Goal: Information Seeking & Learning: Learn about a topic

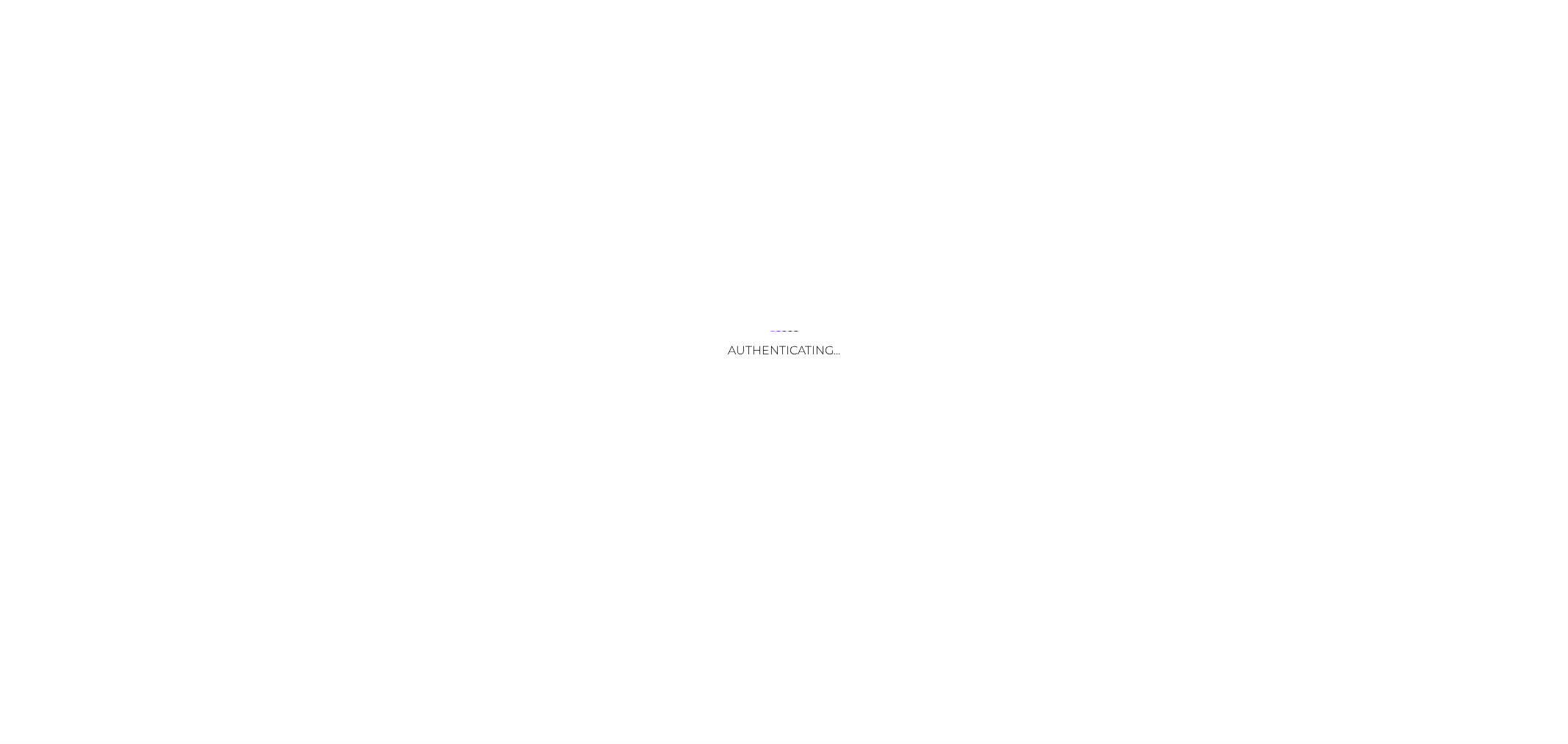
click at [772, 509] on body "Authenticating... Your Opt Out Preference Signal is Honored Do Not Sell or Shar…" at bounding box center [784, 372] width 1568 height 744
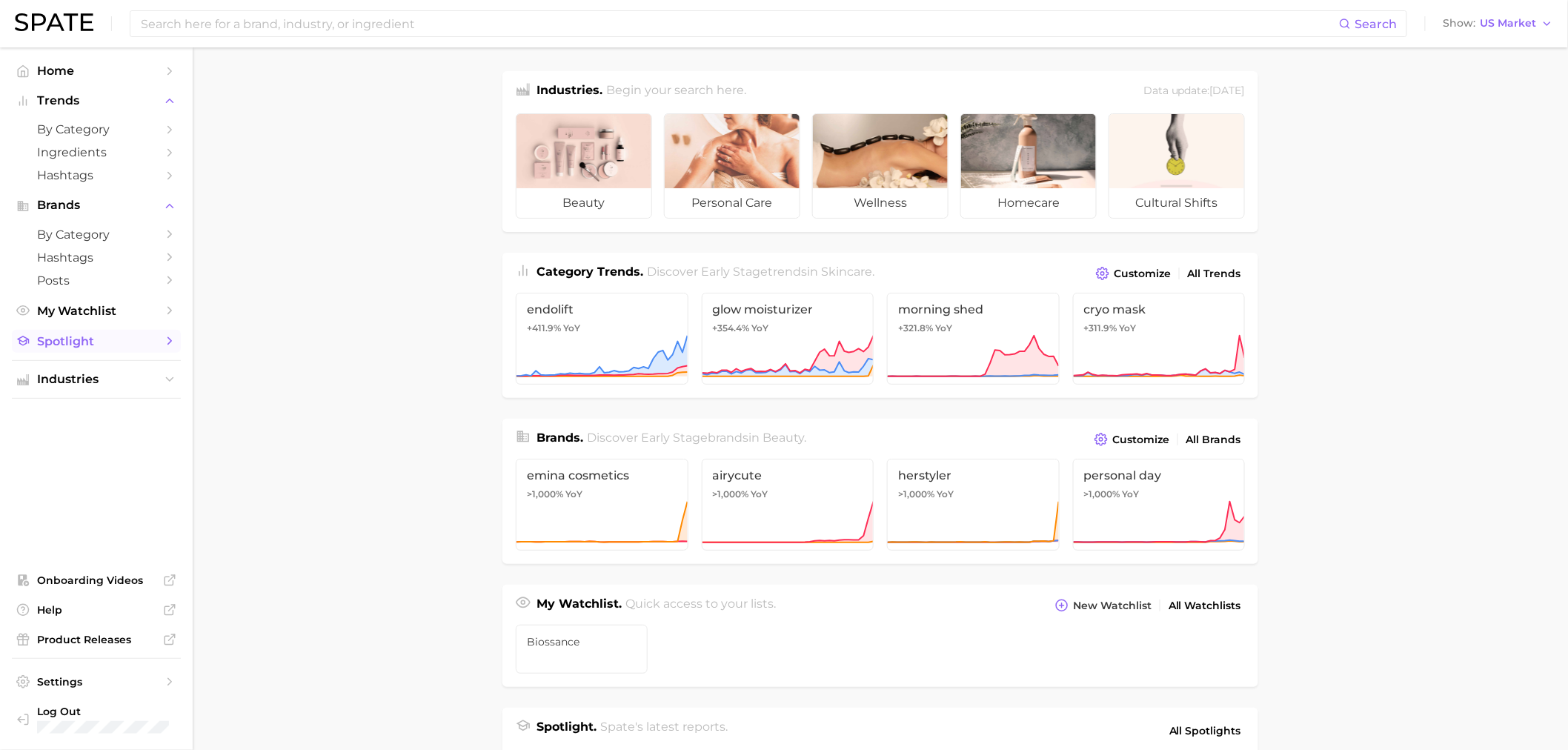
click at [169, 344] on icon "Sidebar" at bounding box center [169, 341] width 13 height 13
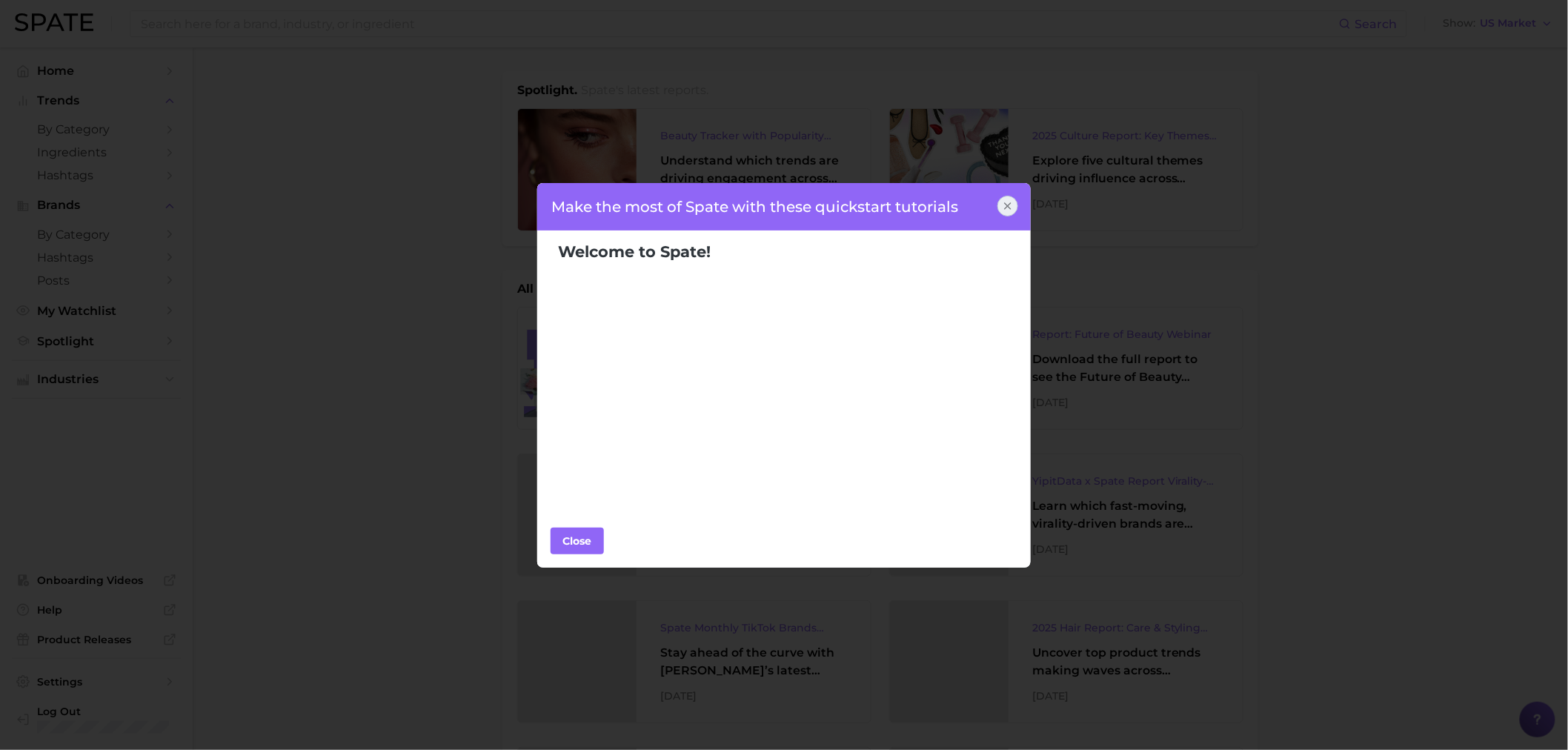
scroll to position [83, 0]
click at [573, 537] on div "Close" at bounding box center [577, 540] width 44 height 22
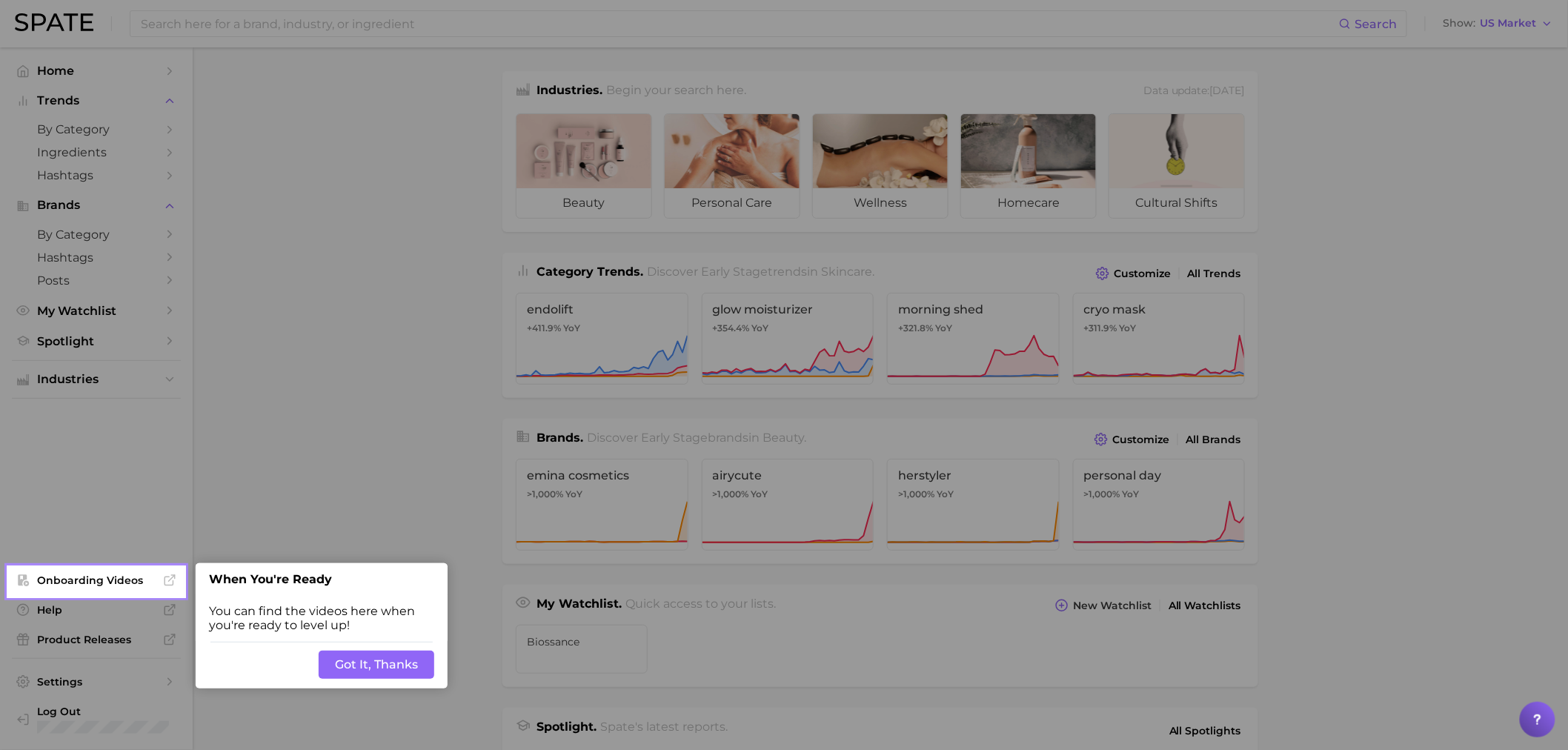
click at [337, 669] on button "Got It, Thanks" at bounding box center [376, 664] width 116 height 28
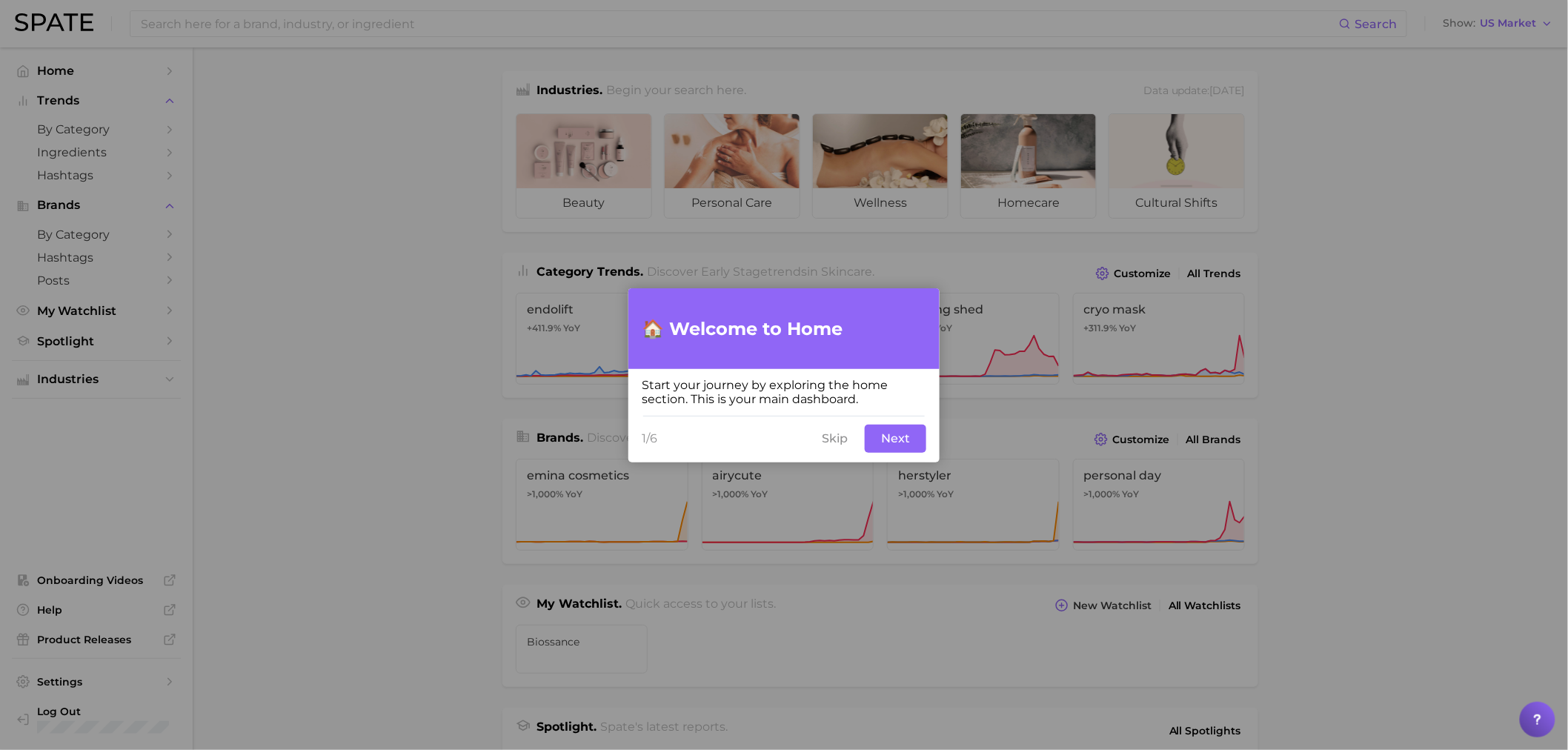
click at [884, 435] on button "Next" at bounding box center [896, 439] width 61 height 28
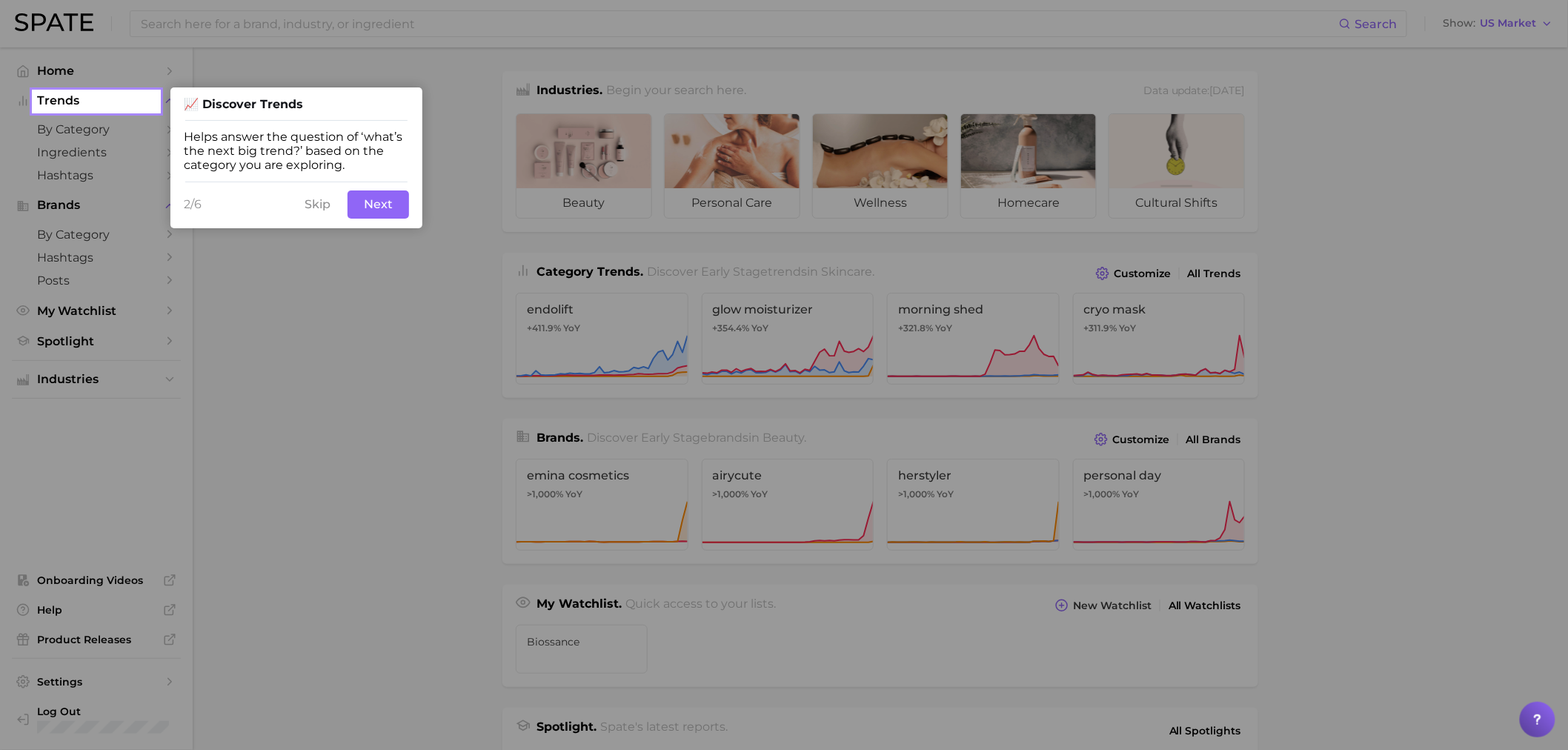
click at [392, 206] on button "Next" at bounding box center [378, 204] width 61 height 28
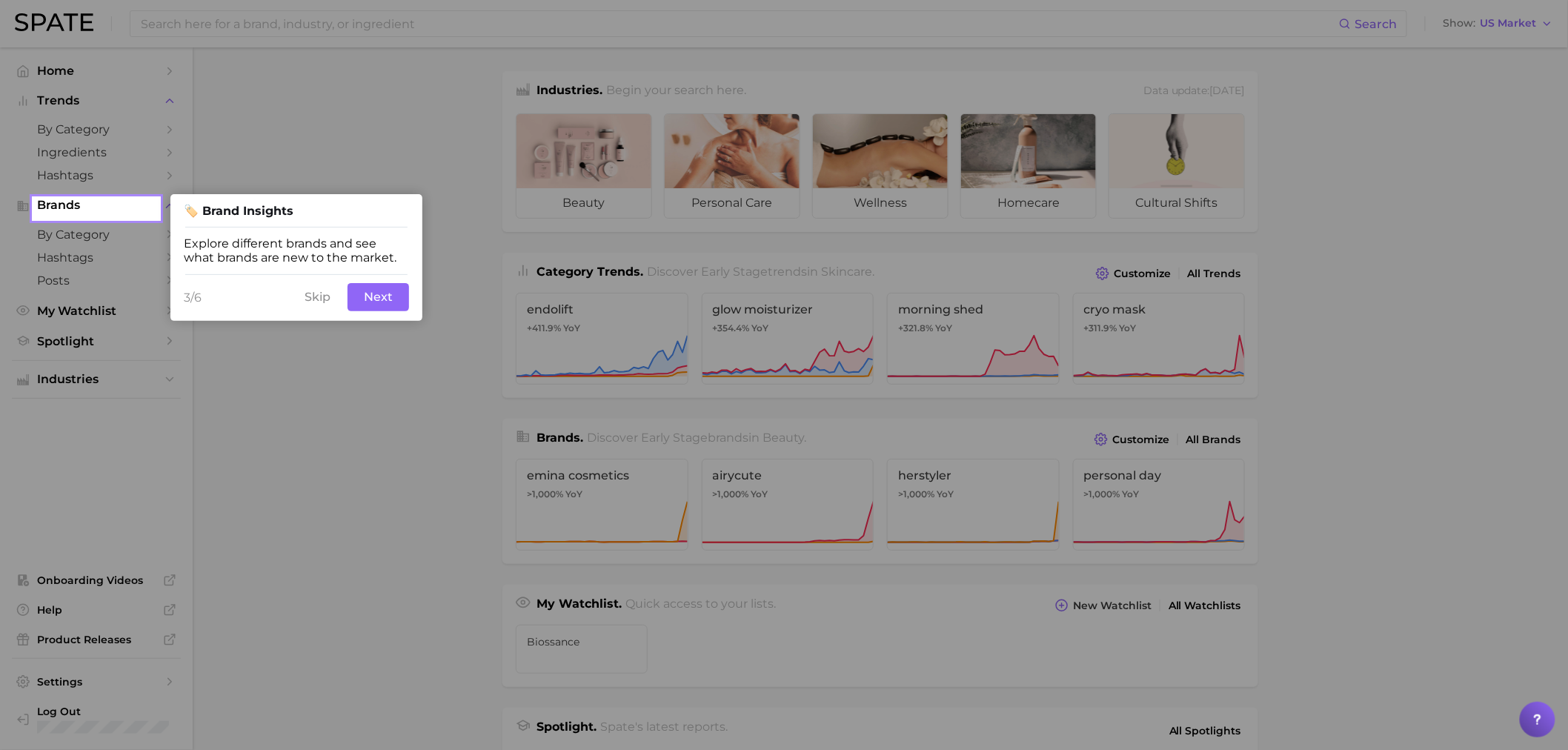
click at [374, 301] on button "Next" at bounding box center [378, 297] width 61 height 28
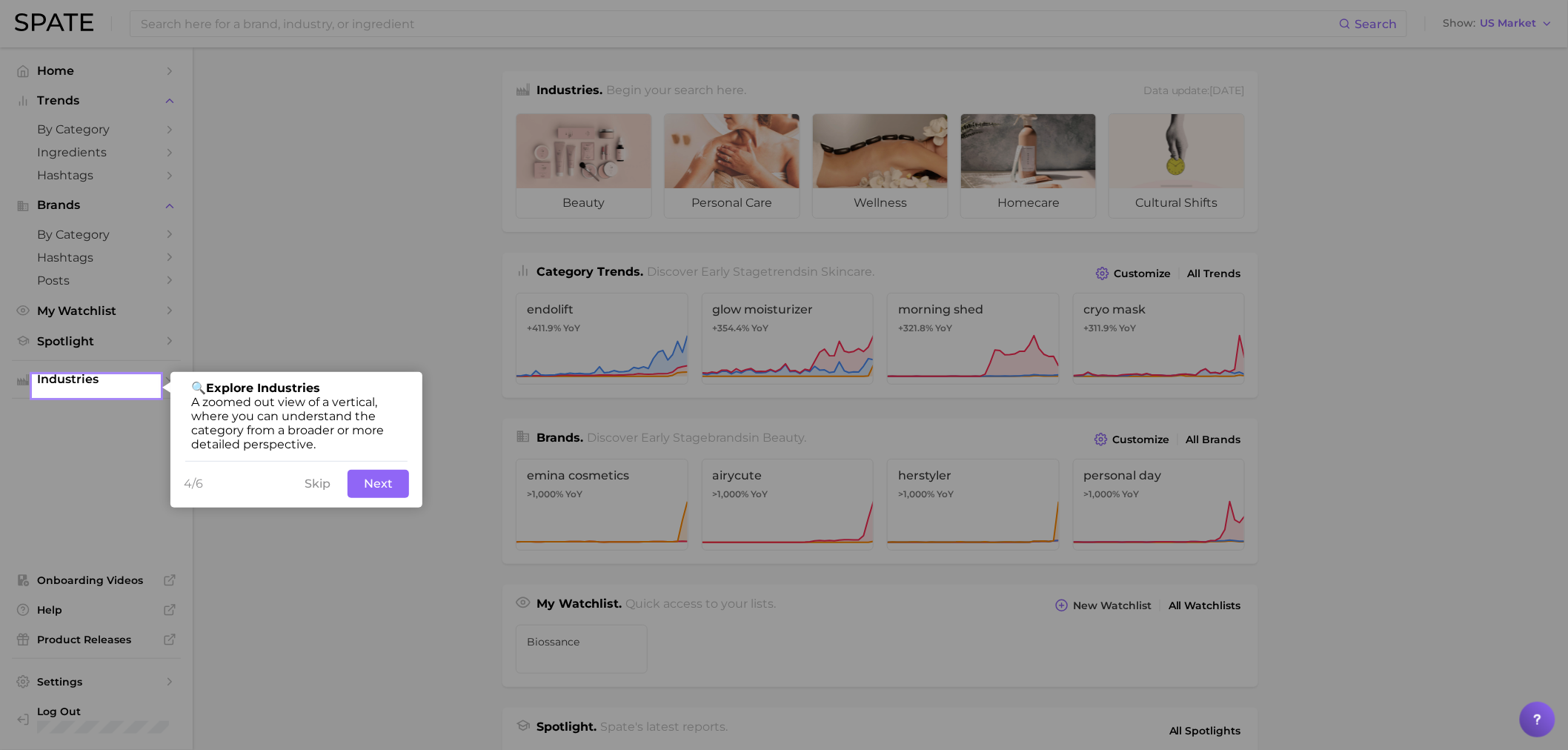
click at [399, 485] on button "Next" at bounding box center [378, 484] width 61 height 28
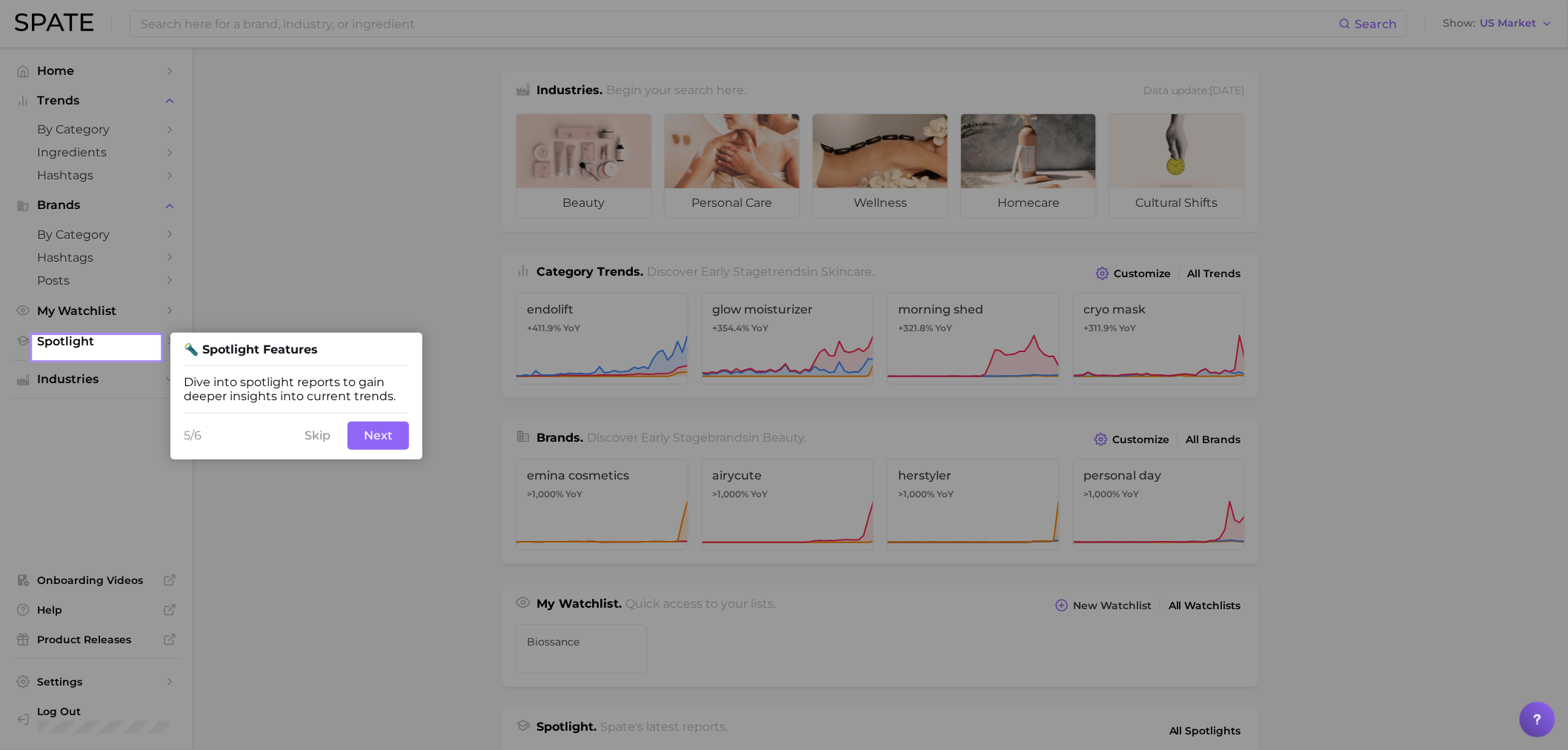
click at [397, 435] on button "Next" at bounding box center [378, 435] width 61 height 28
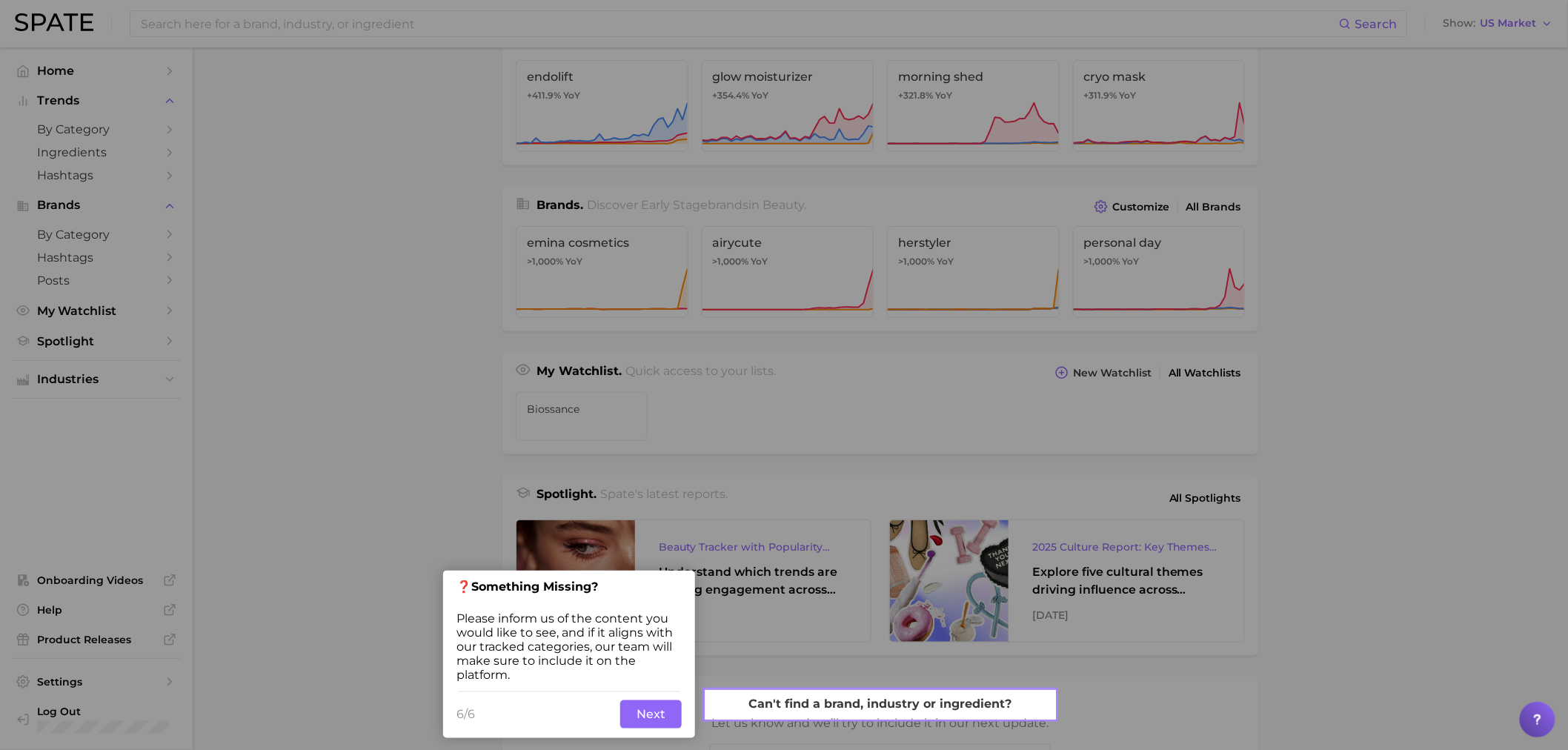
scroll to position [233, 0]
click at [664, 717] on button "Next" at bounding box center [651, 713] width 61 height 28
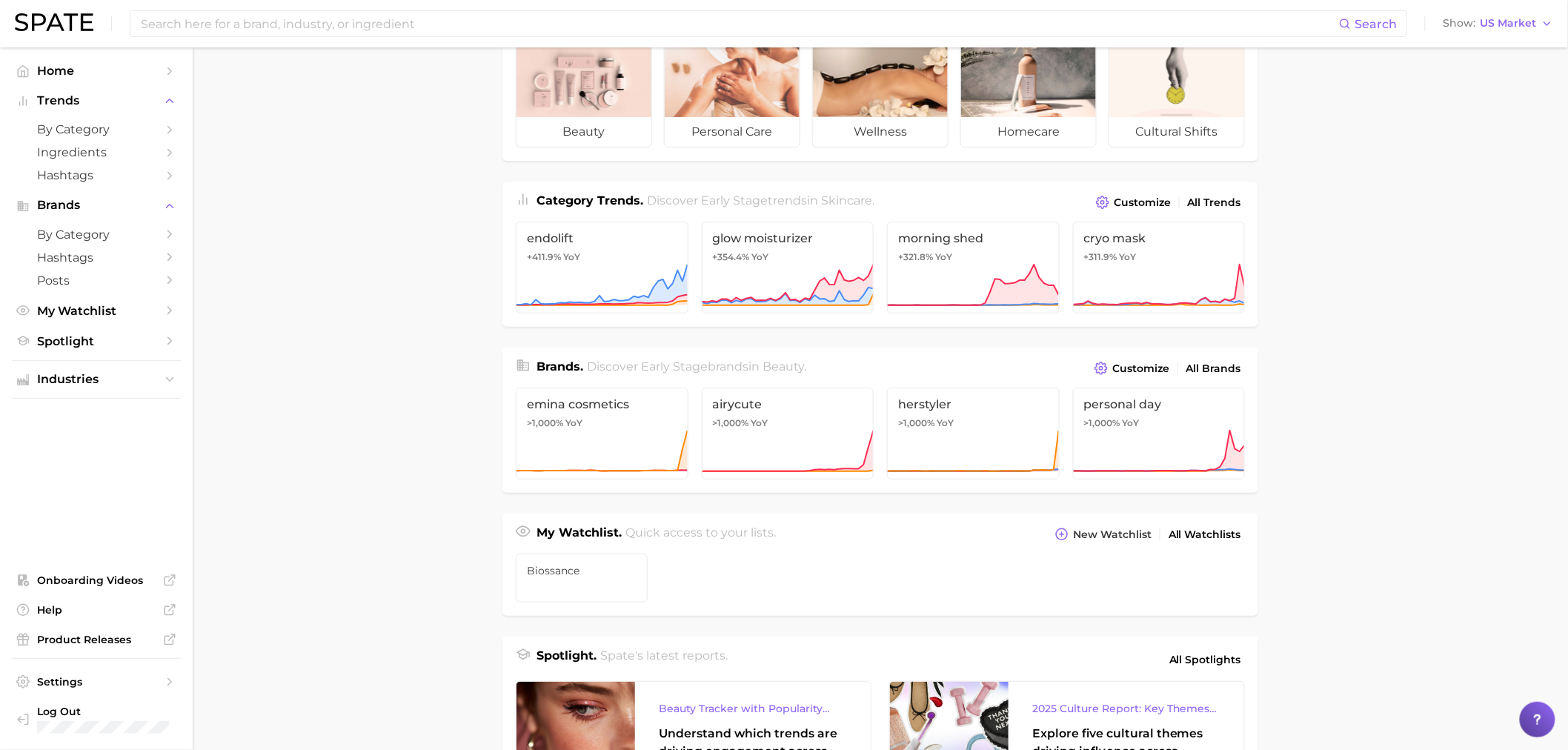
scroll to position [0, 0]
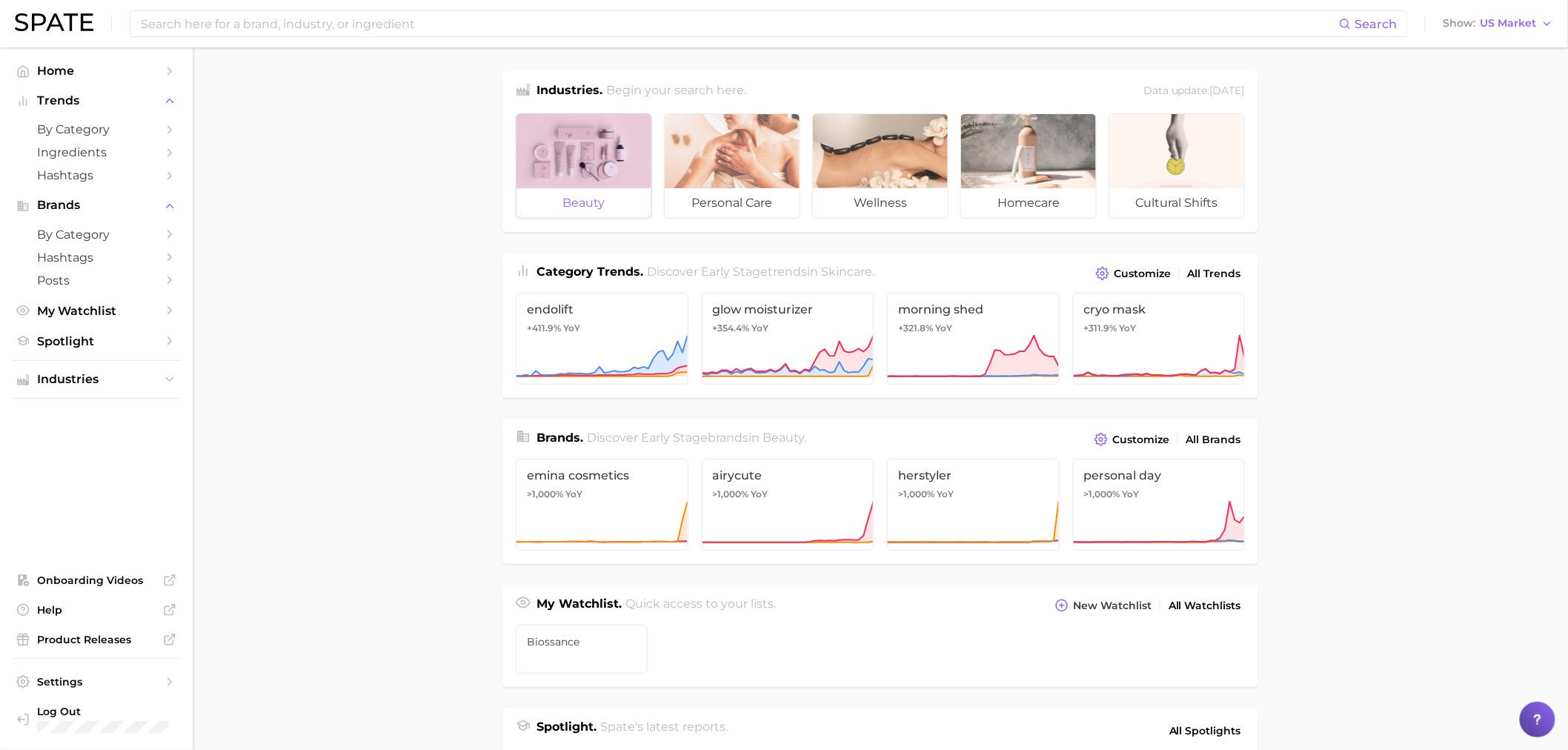
click at [604, 176] on div at bounding box center [583, 151] width 135 height 74
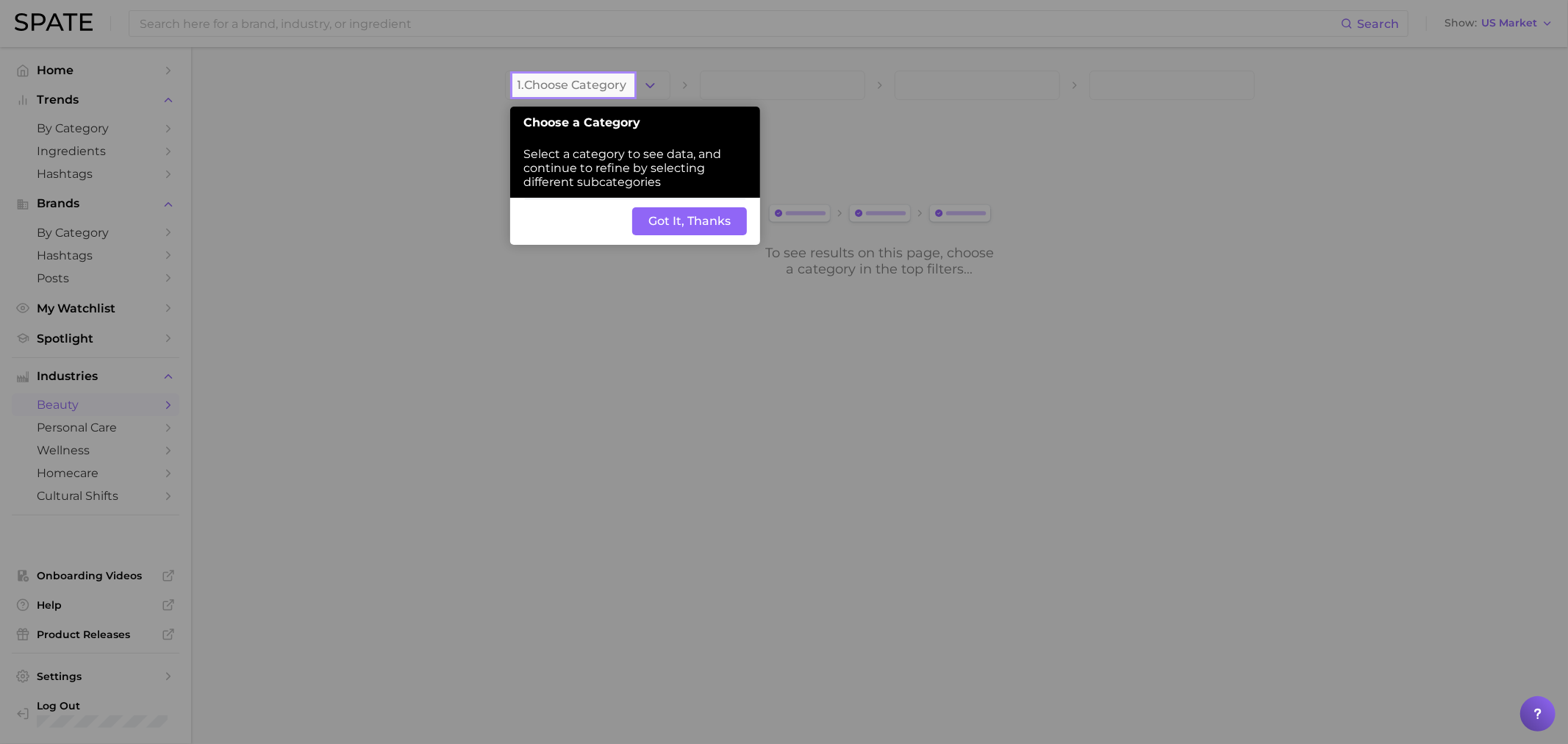
click at [665, 213] on button "Got It, Thanks" at bounding box center [690, 221] width 115 height 28
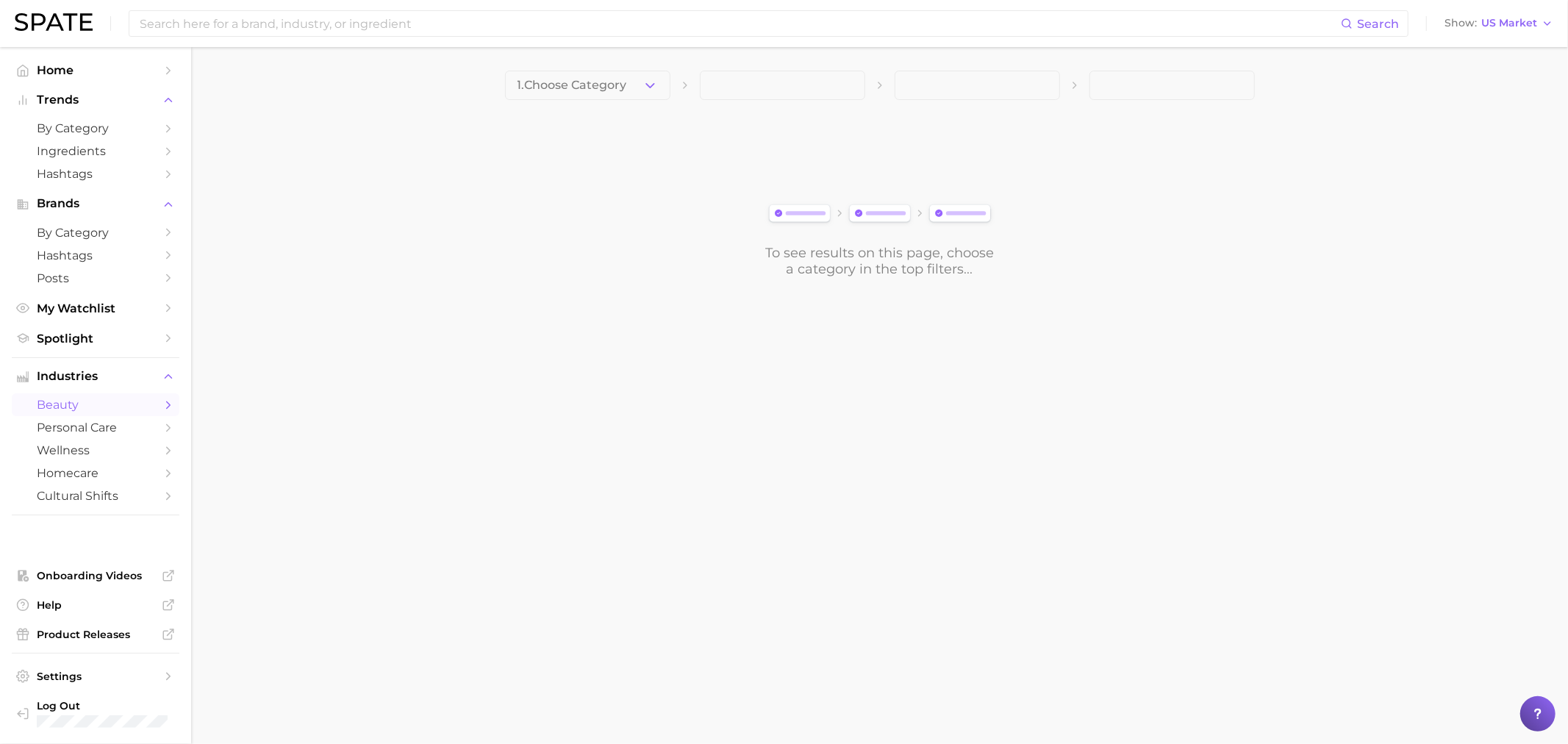
click at [759, 79] on span at bounding box center [783, 85] width 165 height 30
click at [641, 84] on button "1. Choose Category" at bounding box center [588, 85] width 165 height 30
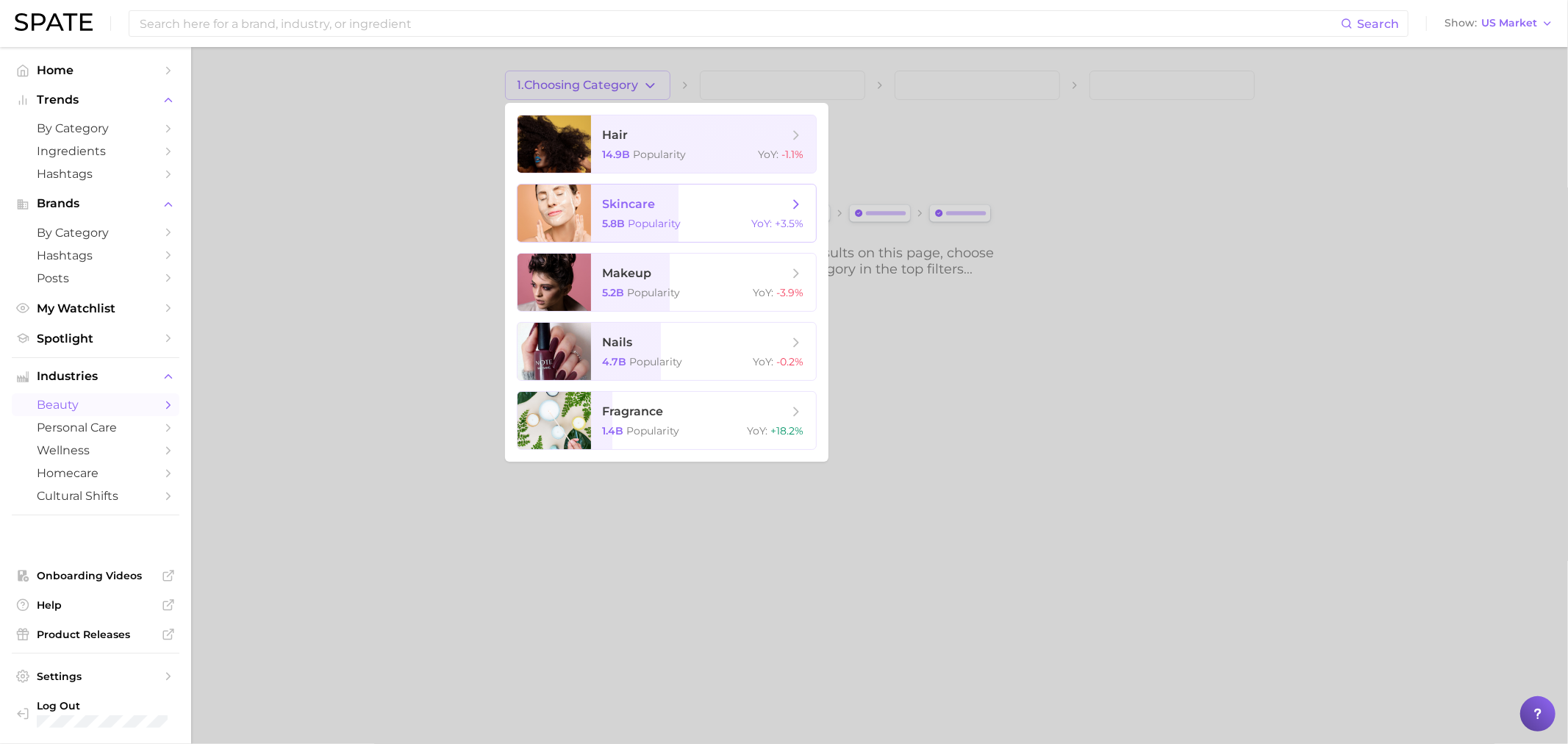
click at [686, 211] on span "skincare" at bounding box center [695, 205] width 185 height 16
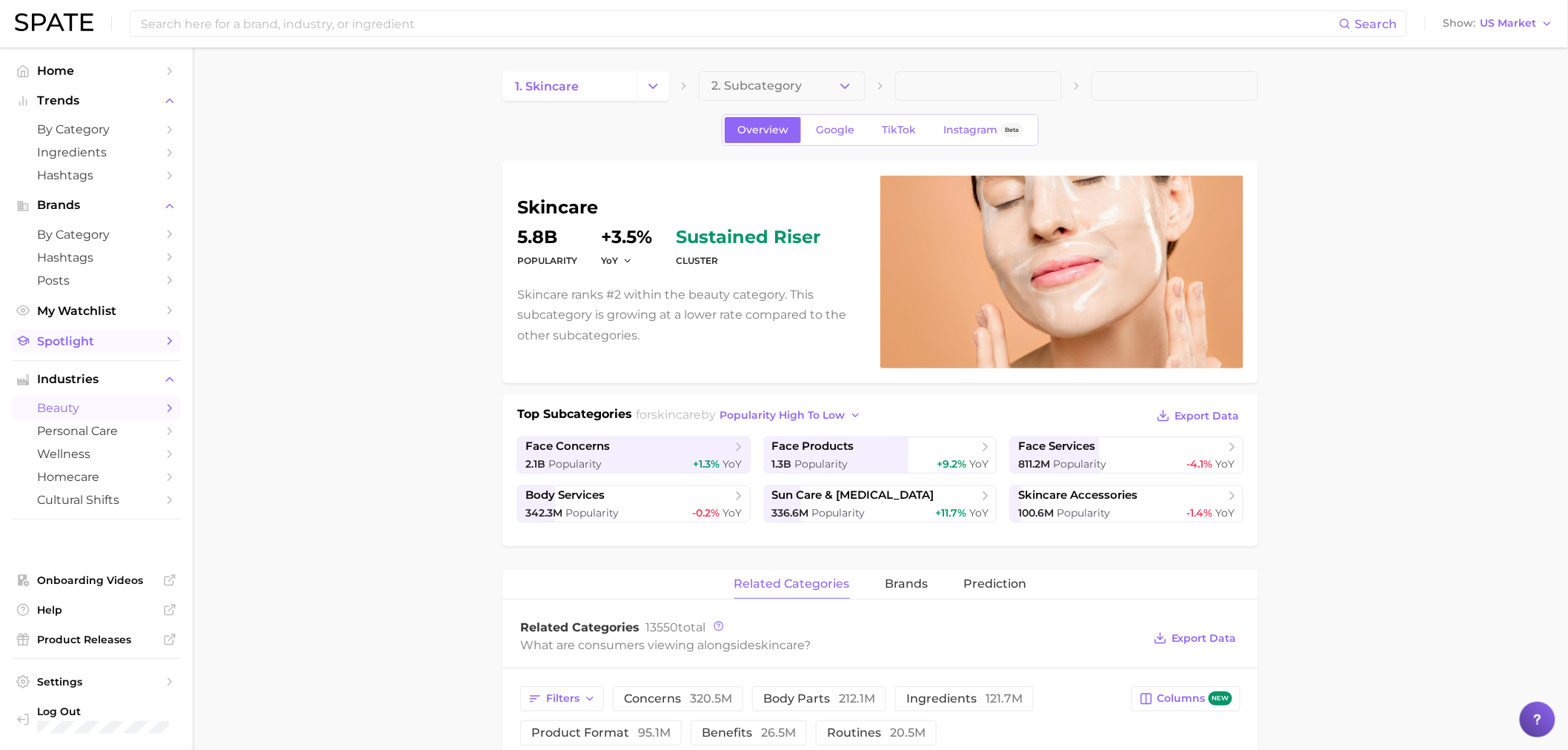
click at [97, 343] on span "Spotlight" at bounding box center [96, 341] width 119 height 14
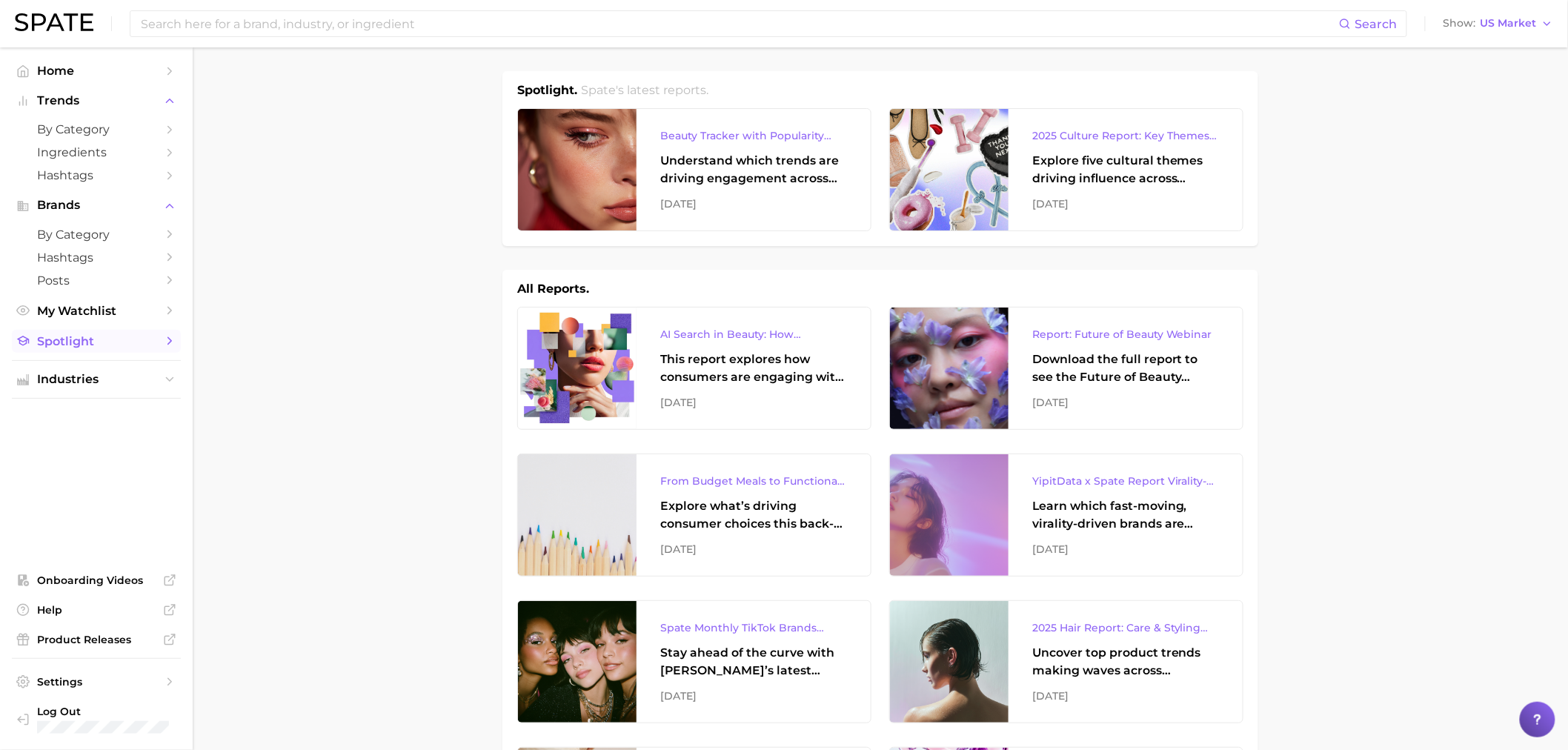
click at [166, 344] on icon "Sidebar" at bounding box center [169, 341] width 13 height 13
click at [167, 347] on icon "Sidebar" at bounding box center [169, 341] width 13 height 13
click at [1087, 176] on div "Explore five cultural themes driving influence across beauty, food, and pop cul…" at bounding box center [1125, 170] width 187 height 36
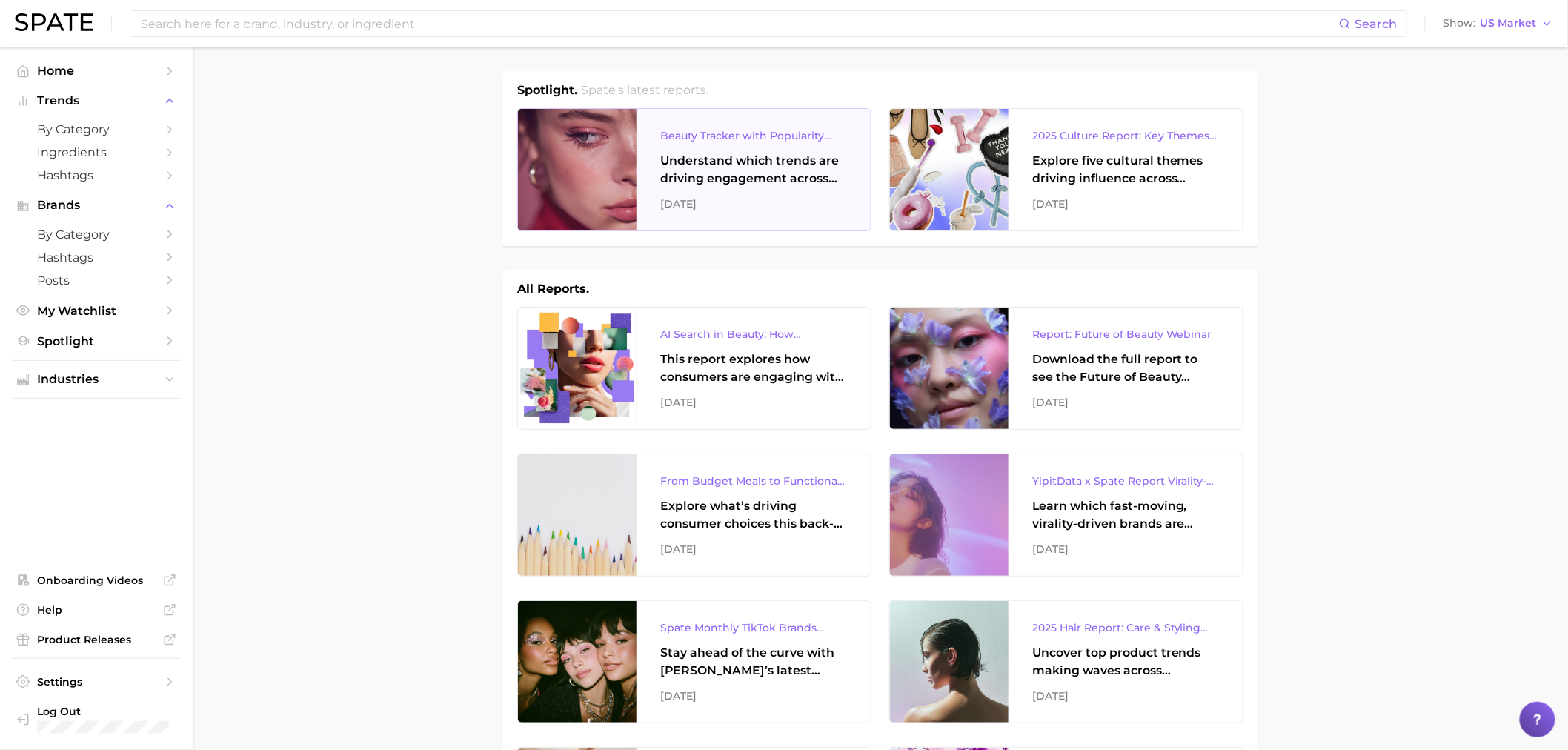
click at [737, 179] on div "Understand which trends are driving engagement across platforms in the skin, ha…" at bounding box center [753, 170] width 187 height 36
